Goal: Transaction & Acquisition: Purchase product/service

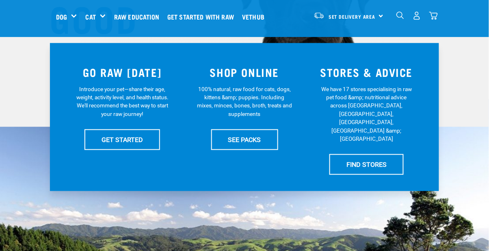
scroll to position [150, 0]
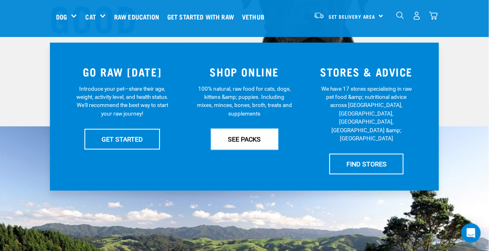
click at [235, 139] on link "SEE PACKS" at bounding box center [244, 139] width 67 height 20
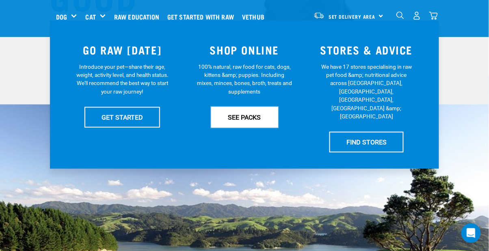
scroll to position [176, 0]
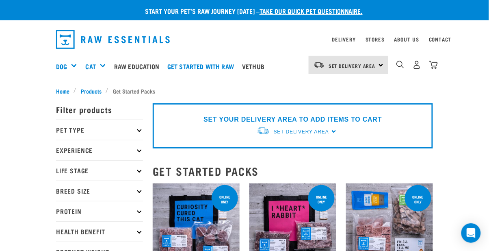
click at [71, 126] on p "Pet Type" at bounding box center [99, 129] width 87 height 20
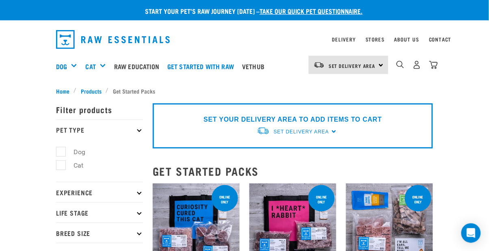
click at [61, 149] on label "Dog" at bounding box center [74, 152] width 28 height 10
click at [61, 149] on input "Dog" at bounding box center [58, 150] width 5 height 5
checkbox input "true"
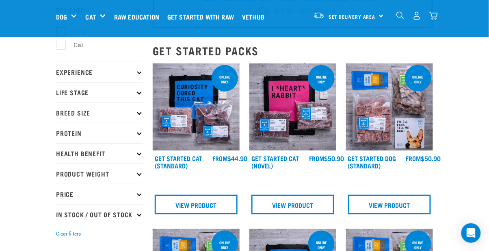
scroll to position [58, 0]
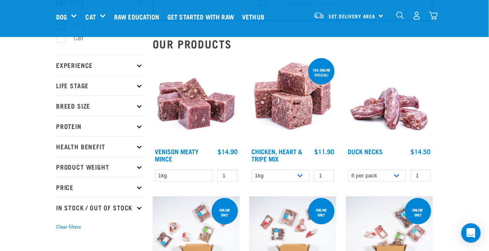
scroll to position [65, 0]
click at [58, 64] on p "Experience" at bounding box center [99, 65] width 87 height 20
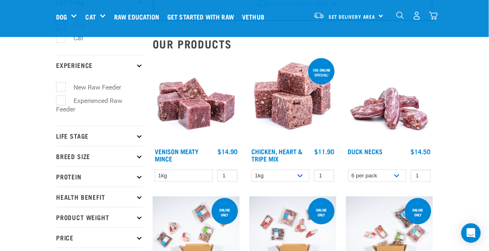
click at [59, 99] on label "Experienced Raw Feeder" at bounding box center [89, 104] width 66 height 19
click at [59, 99] on input "Experienced Raw Feeder" at bounding box center [58, 98] width 5 height 5
checkbox input "true"
click at [73, 135] on p "Life Stage" at bounding box center [99, 135] width 87 height 20
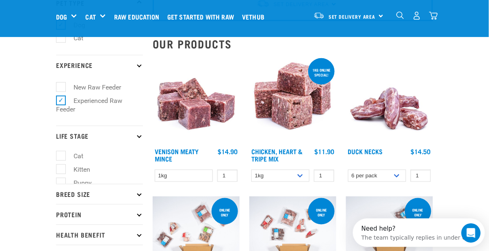
scroll to position [0, 0]
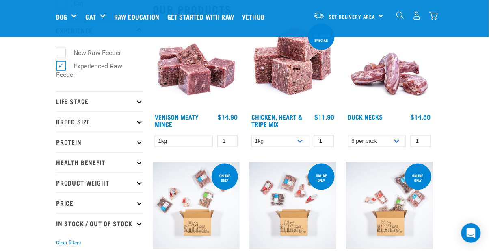
scroll to position [102, 0]
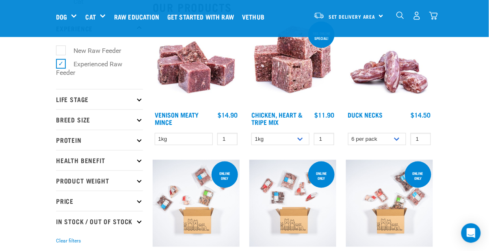
click at [63, 102] on p "Life Stage" at bounding box center [99, 99] width 87 height 20
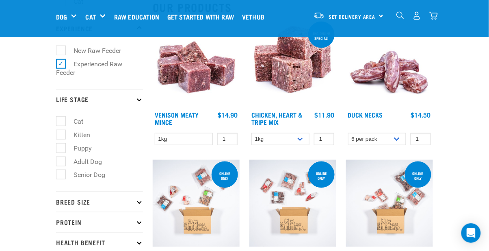
click at [65, 158] on label "Adult Dog" at bounding box center [82, 161] width 45 height 10
click at [61, 158] on input "Adult Dog" at bounding box center [58, 159] width 5 height 5
checkbox input "true"
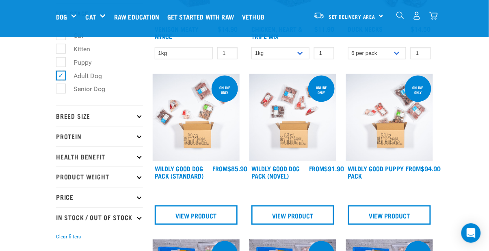
scroll to position [191, 0]
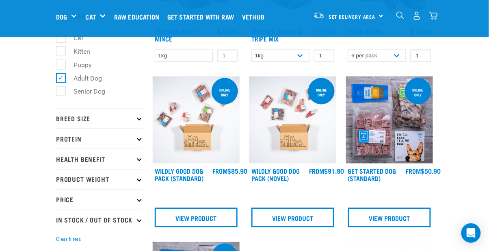
scroll to position [190, 0]
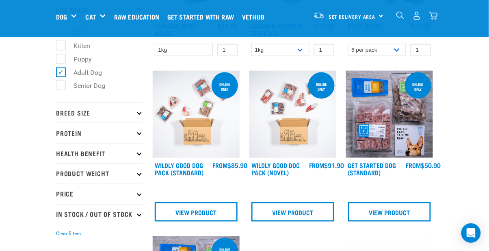
click at [59, 110] on p "Breed Size" at bounding box center [99, 112] width 87 height 20
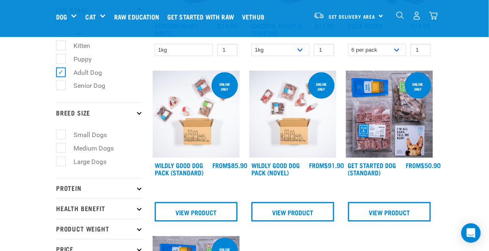
click at [65, 144] on label "Medium Dogs" at bounding box center [88, 148] width 56 height 10
click at [61, 144] on input "Medium Dogs" at bounding box center [58, 146] width 5 height 5
checkbox input "true"
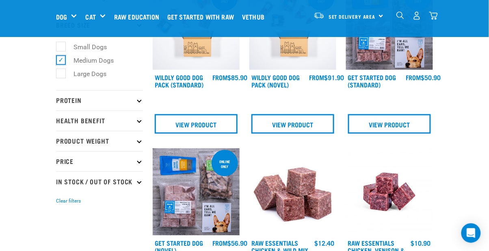
scroll to position [279, 0]
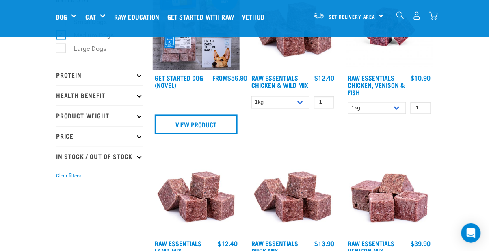
scroll to position [304, 0]
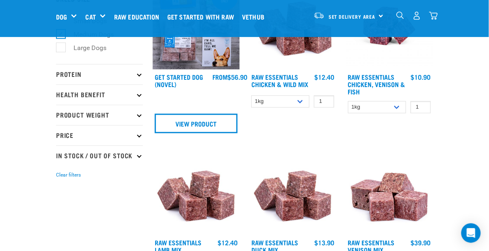
click at [61, 75] on p "Protein" at bounding box center [99, 74] width 87 height 20
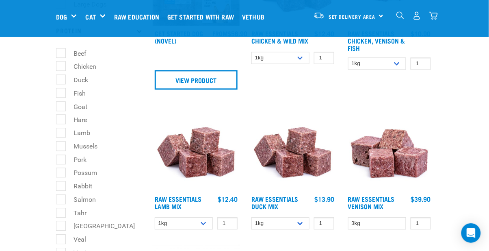
click at [60, 130] on label "Lamb" at bounding box center [76, 132] width 33 height 10
click at [59, 130] on input "Lamb" at bounding box center [58, 131] width 5 height 5
checkbox input "true"
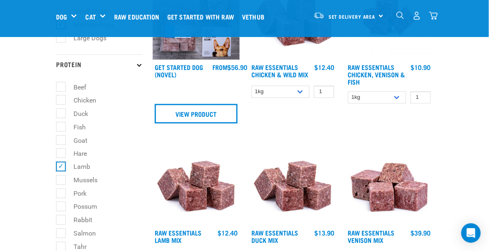
scroll to position [313, 0]
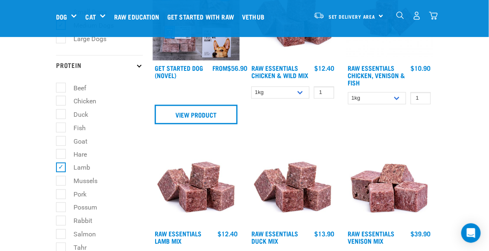
click at [60, 86] on label "Beef" at bounding box center [74, 88] width 29 height 10
click at [57, 86] on input "Beef" at bounding box center [58, 86] width 5 height 5
checkbox input "true"
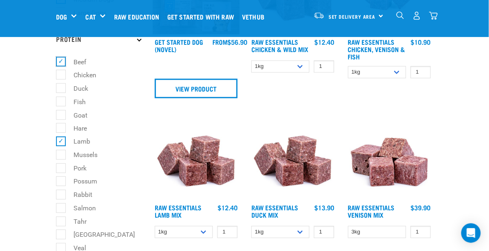
scroll to position [341, 0]
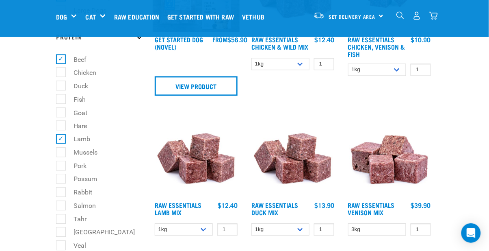
click at [60, 72] on label "Chicken" at bounding box center [79, 72] width 39 height 10
click at [59, 72] on input "Chicken" at bounding box center [58, 71] width 5 height 5
checkbox input "true"
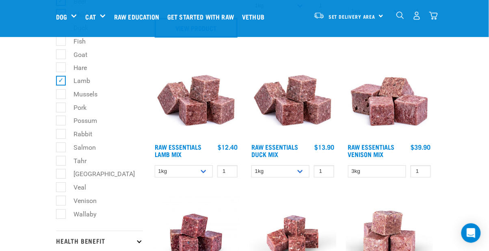
scroll to position [400, 0]
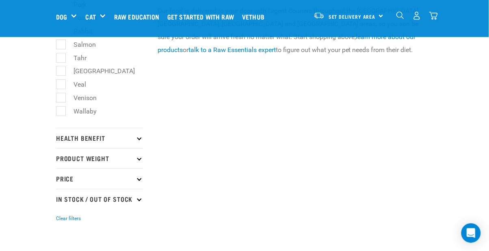
scroll to position [503, 0]
click at [64, 136] on p "Health Benefit" at bounding box center [99, 137] width 87 height 20
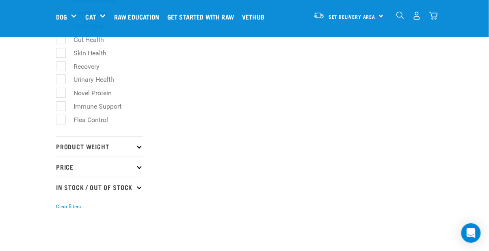
scroll to position [703, 0]
click at [66, 146] on p "Product Weight" at bounding box center [99, 146] width 87 height 20
click at [64, 206] on label "3kg" at bounding box center [73, 208] width 27 height 10
click at [61, 206] on input "3kg" at bounding box center [58, 206] width 5 height 5
checkbox input "true"
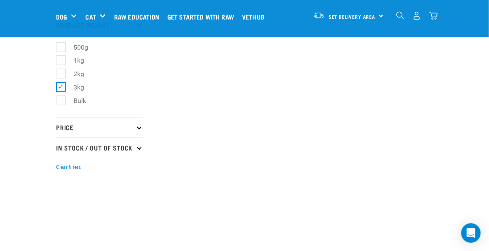
scroll to position [825, 0]
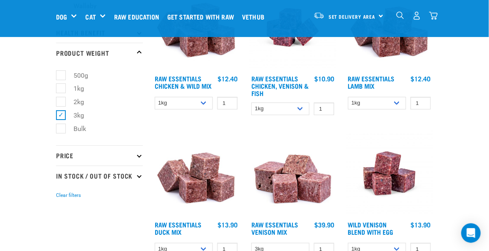
scroll to position [609, 0]
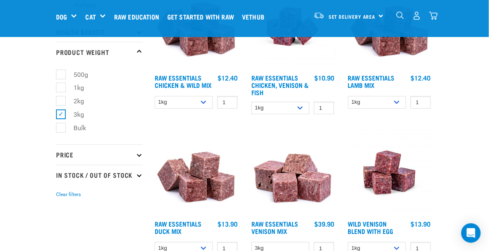
click at [65, 153] on p "Price" at bounding box center [99, 154] width 87 height 20
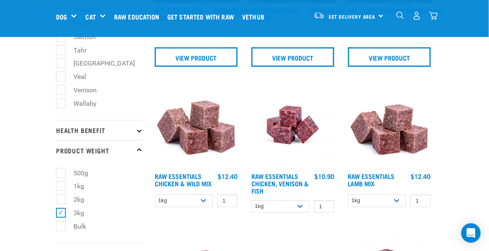
scroll to position [512, 0]
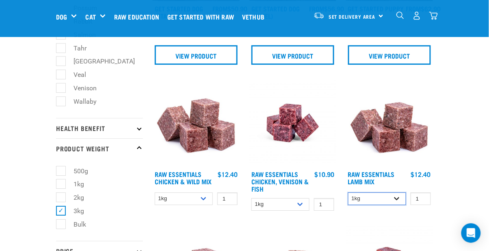
click at [398, 198] on select "1kg 3kg Bulk (10kg)" at bounding box center [377, 198] width 58 height 13
select select "24"
click at [348, 192] on select "1kg 3kg Bulk (10kg)" at bounding box center [377, 198] width 58 height 13
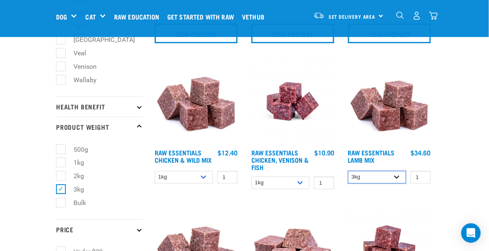
scroll to position [538, 0]
